Goal: Browse casually

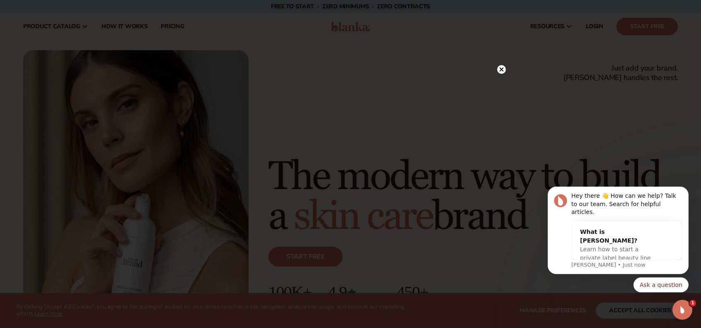
click at [504, 72] on circle at bounding box center [501, 69] width 9 height 9
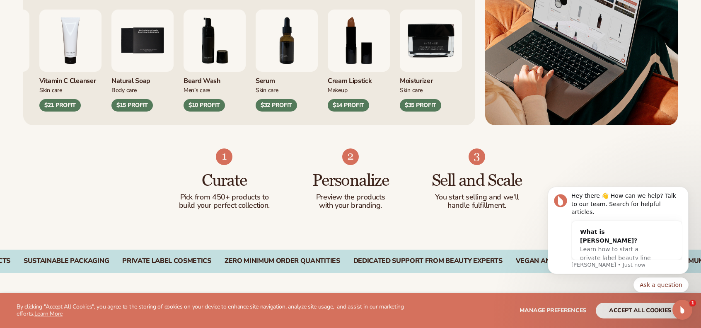
scroll to position [456, 0]
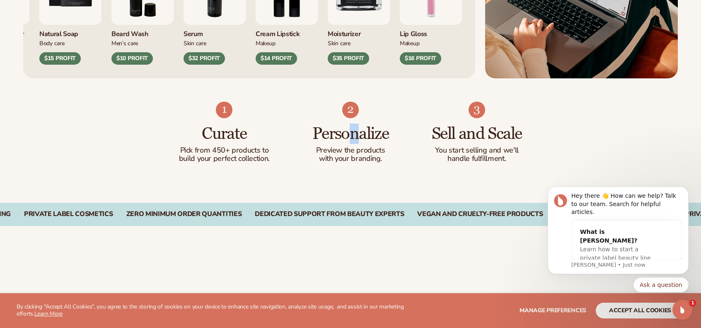
drag, startPoint x: 357, startPoint y: 133, endPoint x: 346, endPoint y: 134, distance: 11.2
click at [346, 134] on h3 "Personalize" at bounding box center [350, 134] width 93 height 18
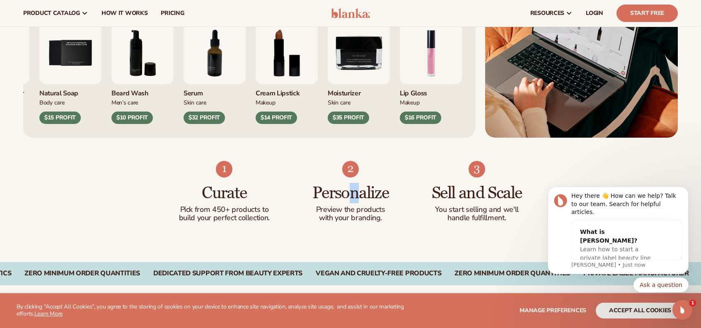
scroll to position [373, 0]
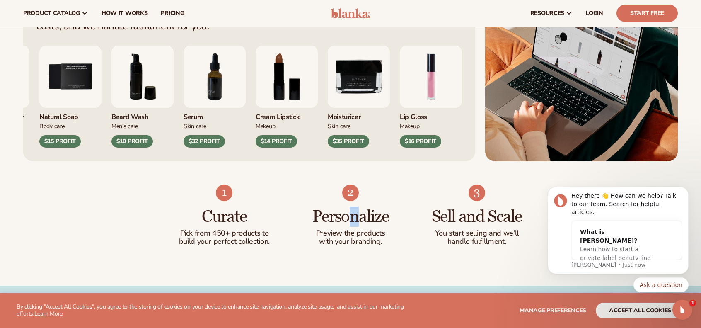
click at [353, 221] on h3 "Personalize" at bounding box center [350, 216] width 93 height 18
drag, startPoint x: 357, startPoint y: 220, endPoint x: 345, endPoint y: 221, distance: 11.2
click at [345, 221] on h3 "Personalize" at bounding box center [350, 216] width 93 height 18
click at [360, 213] on h3 "Personalize" at bounding box center [350, 216] width 93 height 18
drag, startPoint x: 358, startPoint y: 216, endPoint x: 344, endPoint y: 218, distance: 14.3
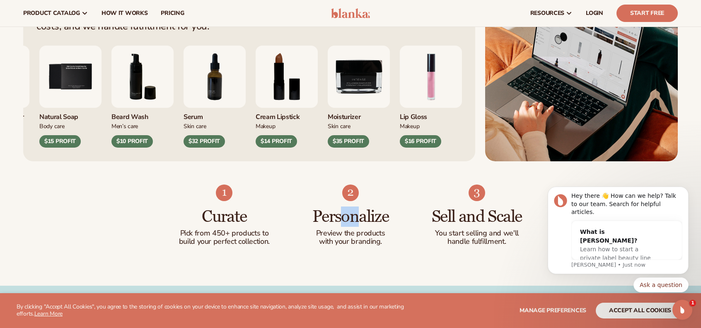
click at [344, 218] on h3 "Personalize" at bounding box center [350, 216] width 93 height 18
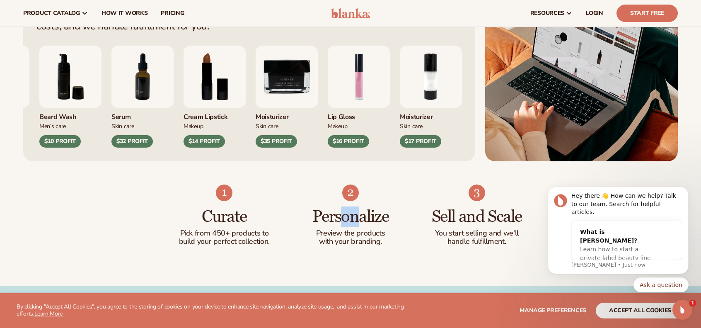
click at [357, 217] on h3 "Personalize" at bounding box center [350, 216] width 93 height 18
drag, startPoint x: 359, startPoint y: 218, endPoint x: 345, endPoint y: 217, distance: 13.7
click at [345, 217] on h3 "Personalize" at bounding box center [350, 216] width 93 height 18
